Goal: Information Seeking & Learning: Learn about a topic

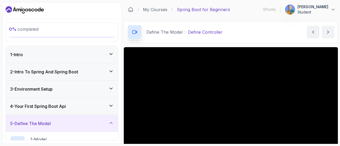
scroll to position [60, 0]
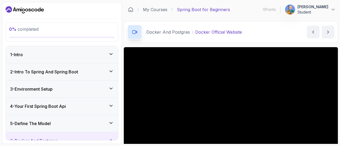
click at [109, 138] on icon at bounding box center [110, 140] width 5 height 5
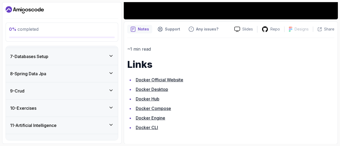
scroll to position [111, 0]
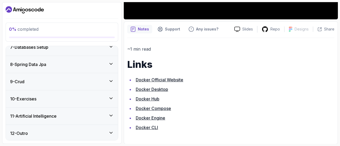
click at [112, 48] on icon at bounding box center [110, 46] width 5 height 5
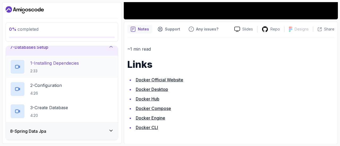
click at [71, 62] on p "1 - Installing Dependecies" at bounding box center [54, 63] width 49 height 6
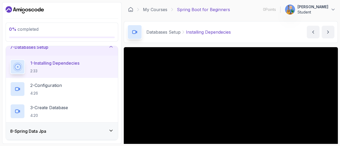
scroll to position [161, 0]
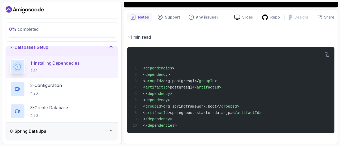
drag, startPoint x: 338, startPoint y: 82, endPoint x: 338, endPoint y: 77, distance: 4.2
click at [338, 77] on section "0 % completed 1 - Intro 2 - Intro To Spring And Spring Boot 3 - Environment Set…" at bounding box center [170, 73] width 340 height 146
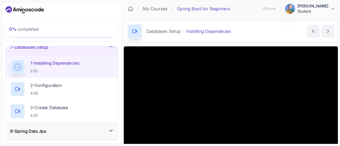
scroll to position [0, 0]
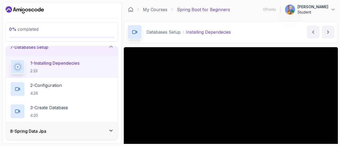
click at [338, 143] on section "0 % completed 1 - Intro 2 - Intro To Spring And Spring Boot 3 - Environment Set…" at bounding box center [170, 73] width 340 height 146
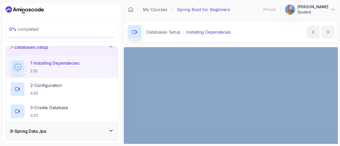
click at [338, 143] on section "0 % completed 1 - Intro 2 - Intro To Spring And Spring Boot 3 - Environment Set…" at bounding box center [170, 73] width 340 height 146
click at [249, 28] on div "Databases Setup Installing Dependecies Installing Dependecies by nelson" at bounding box center [231, 32] width 214 height 22
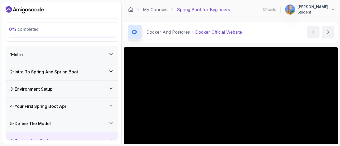
scroll to position [148, 0]
